Goal: Find specific page/section: Find specific page/section

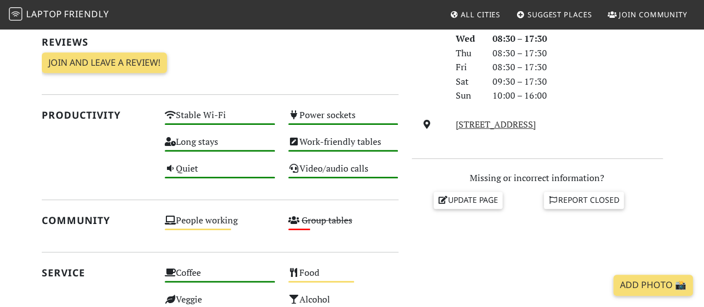
scroll to position [62, 0]
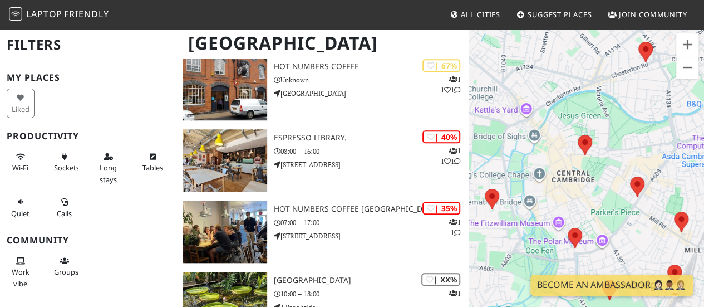
scroll to position [492, 0]
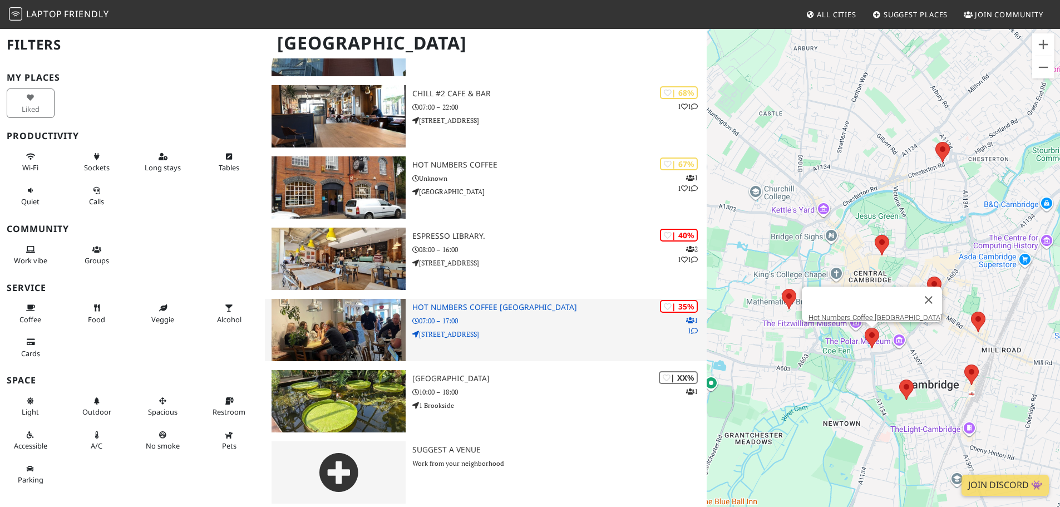
scroll to position [284, 0]
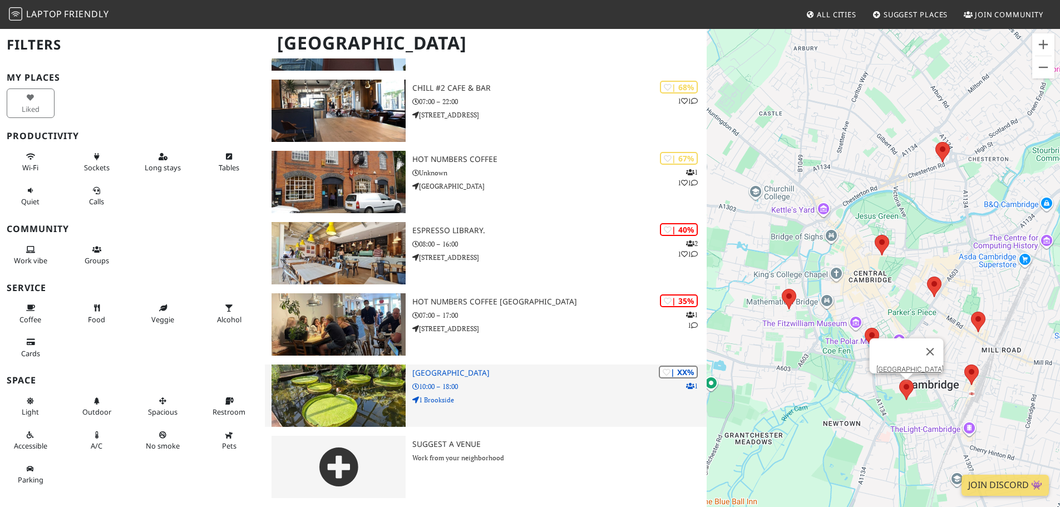
click at [521, 379] on div "| XX% 1 [GEOGRAPHIC_DATA] 10:00 – 18:00 1 Brookside" at bounding box center [559, 395] width 294 height 62
